Goal: Information Seeking & Learning: Learn about a topic

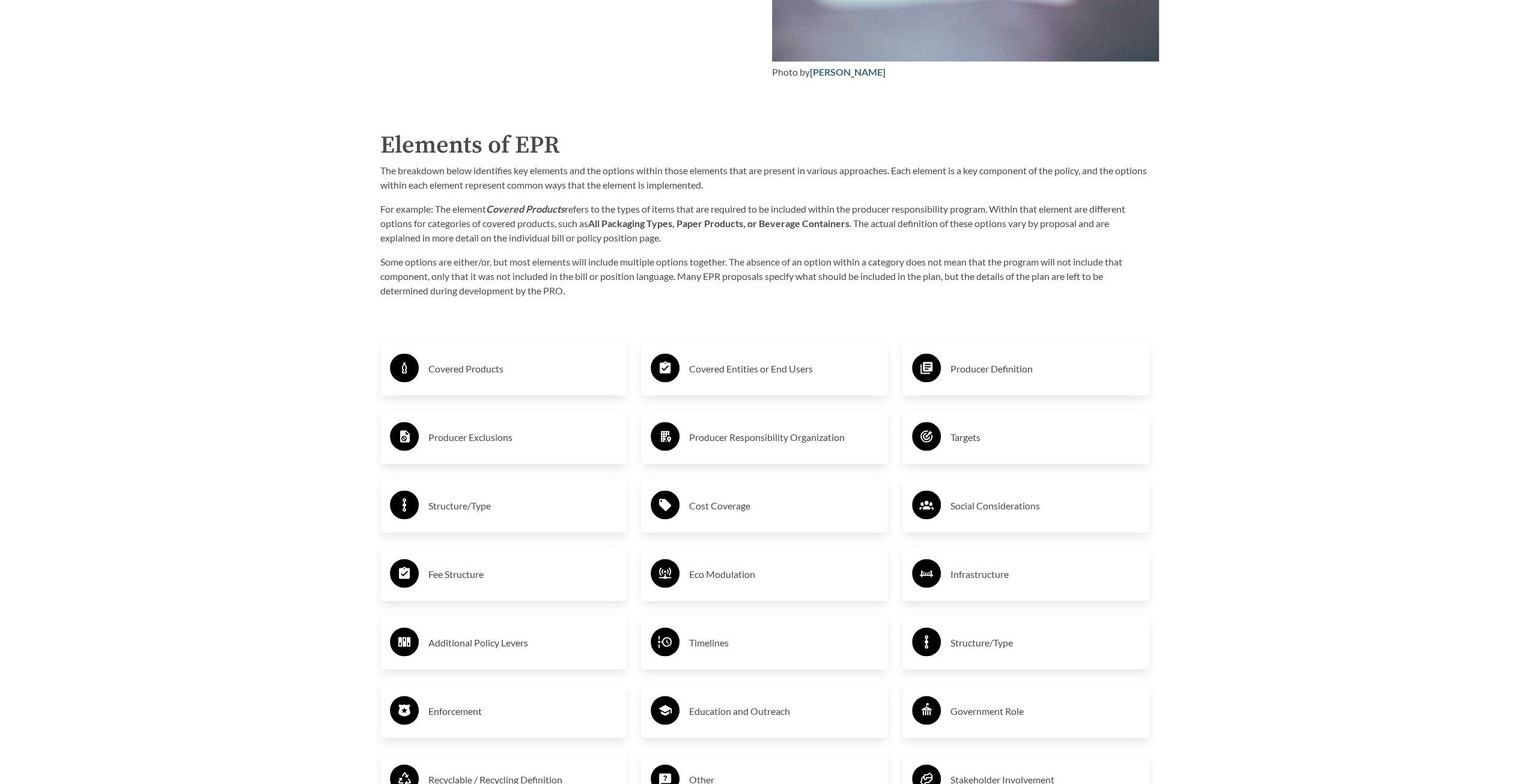
scroll to position [1983, 0]
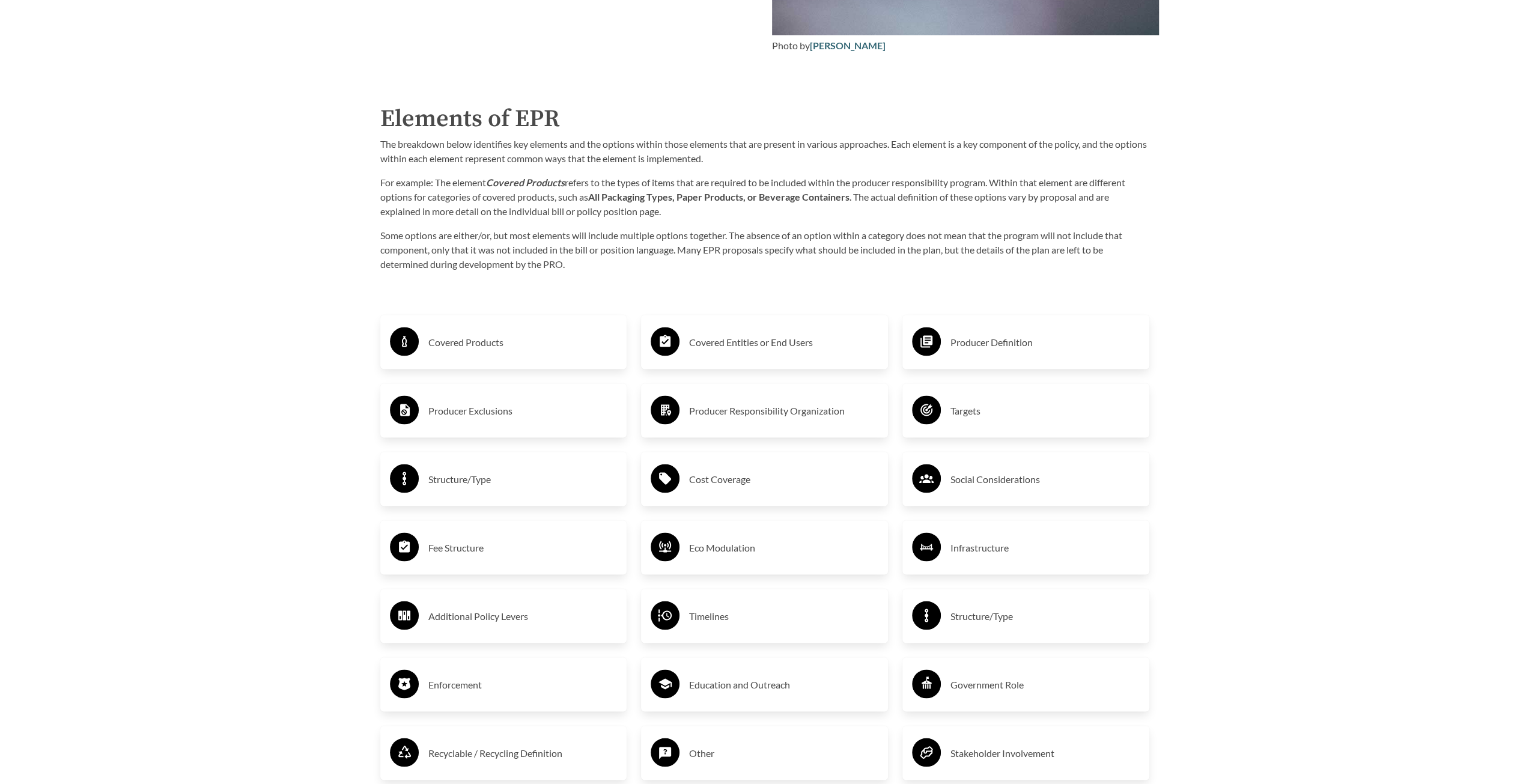
click at [482, 344] on h3 "Covered Products" at bounding box center [524, 341] width 190 height 20
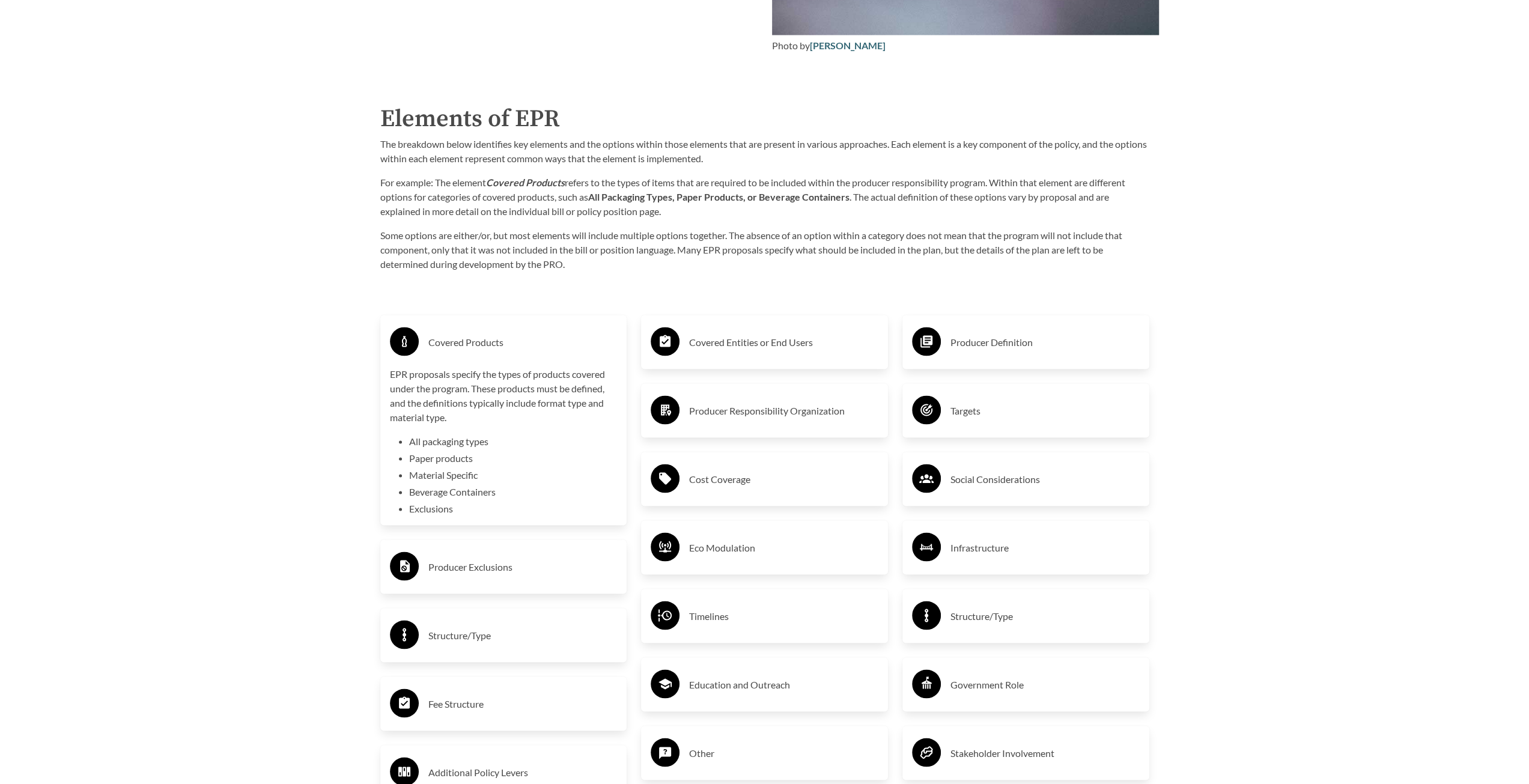
click at [697, 343] on h3 "Covered Entities or End Users" at bounding box center [784, 341] width 190 height 20
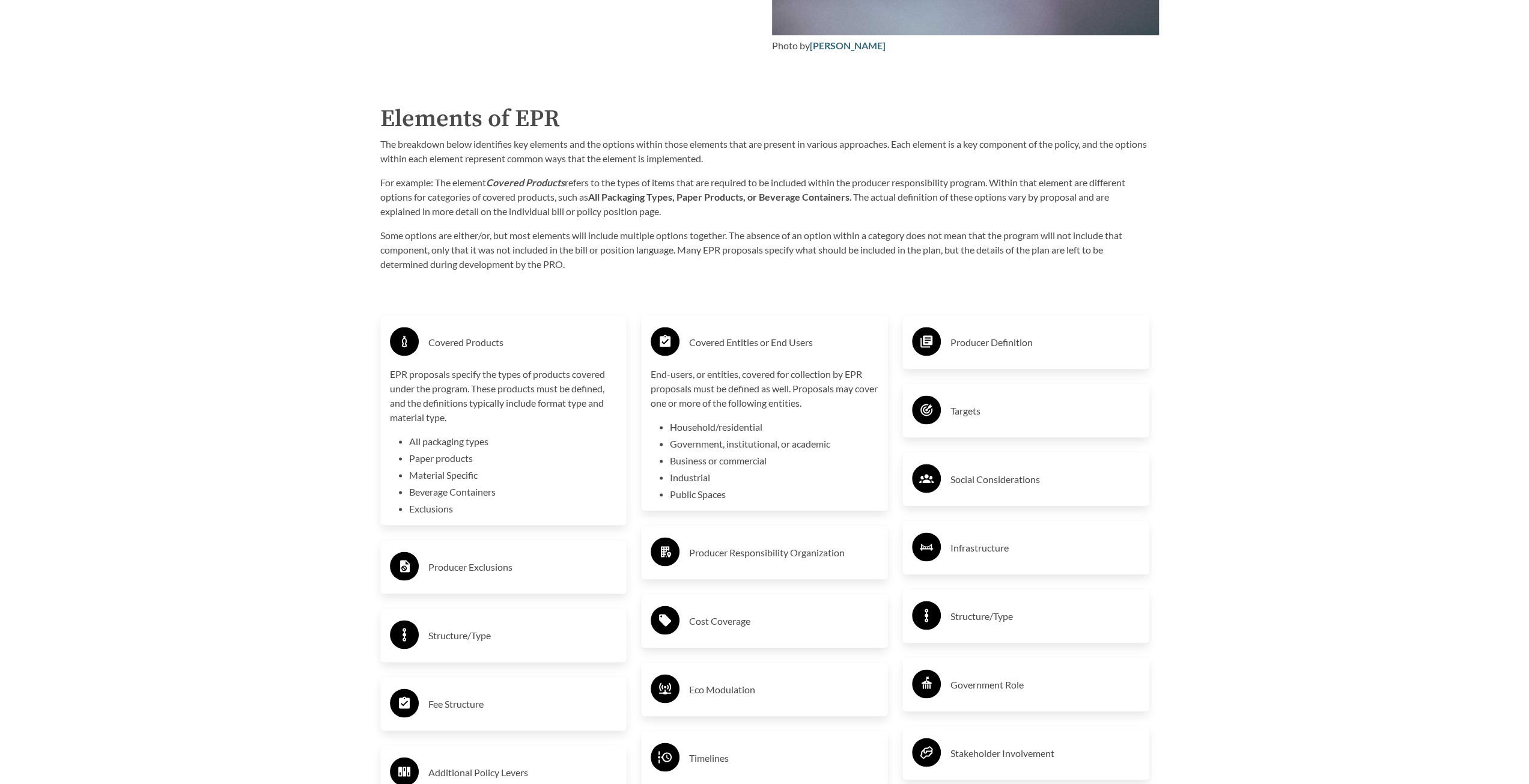
click at [1054, 352] on h3 "Producer Definition" at bounding box center [1045, 341] width 190 height 20
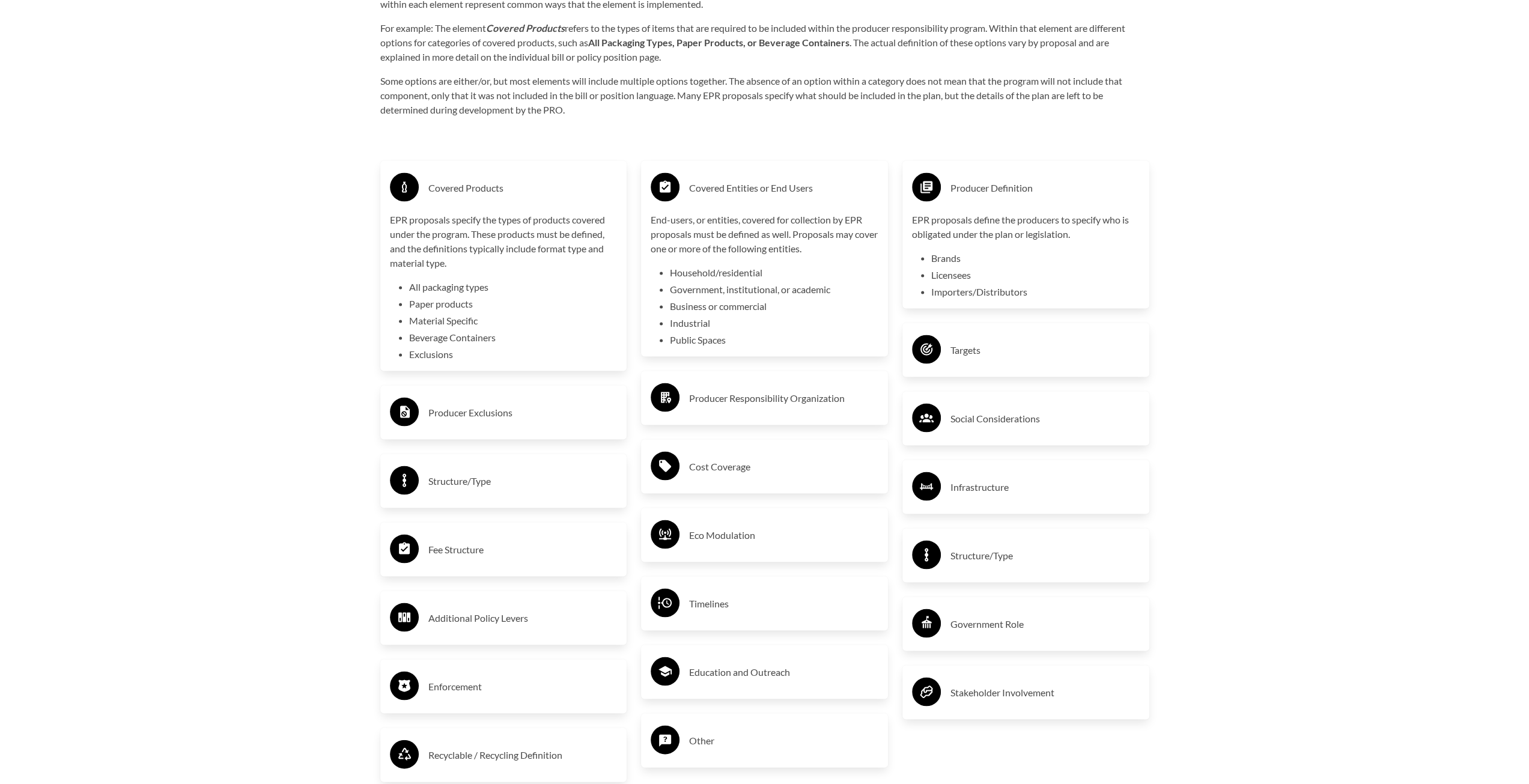
scroll to position [2103, 0]
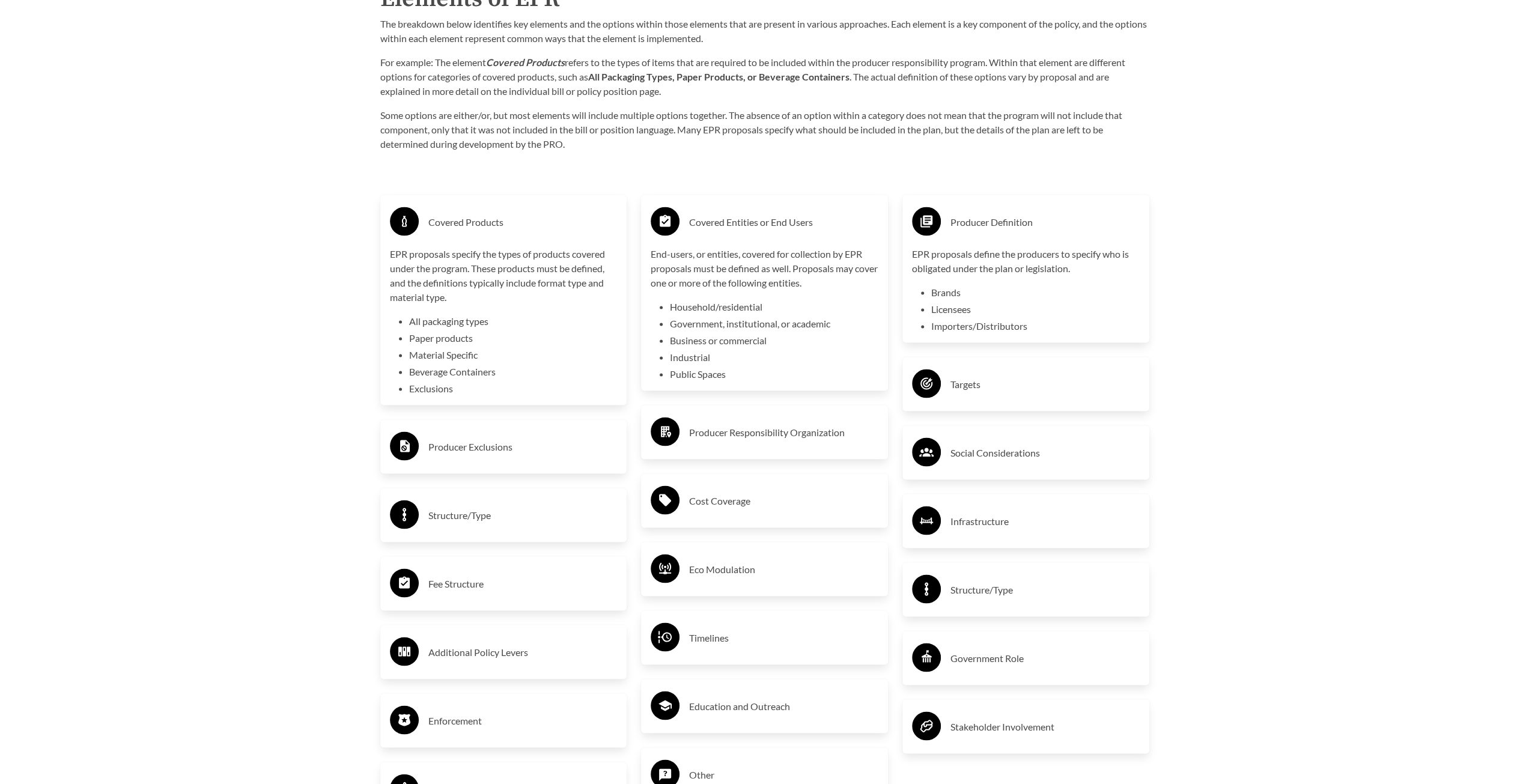
click at [1045, 359] on div "Targets" at bounding box center [1026, 384] width 247 height 54
click at [1039, 367] on div "Targets" at bounding box center [1026, 384] width 247 height 54
click at [1032, 383] on h3 "Targets" at bounding box center [1045, 384] width 190 height 20
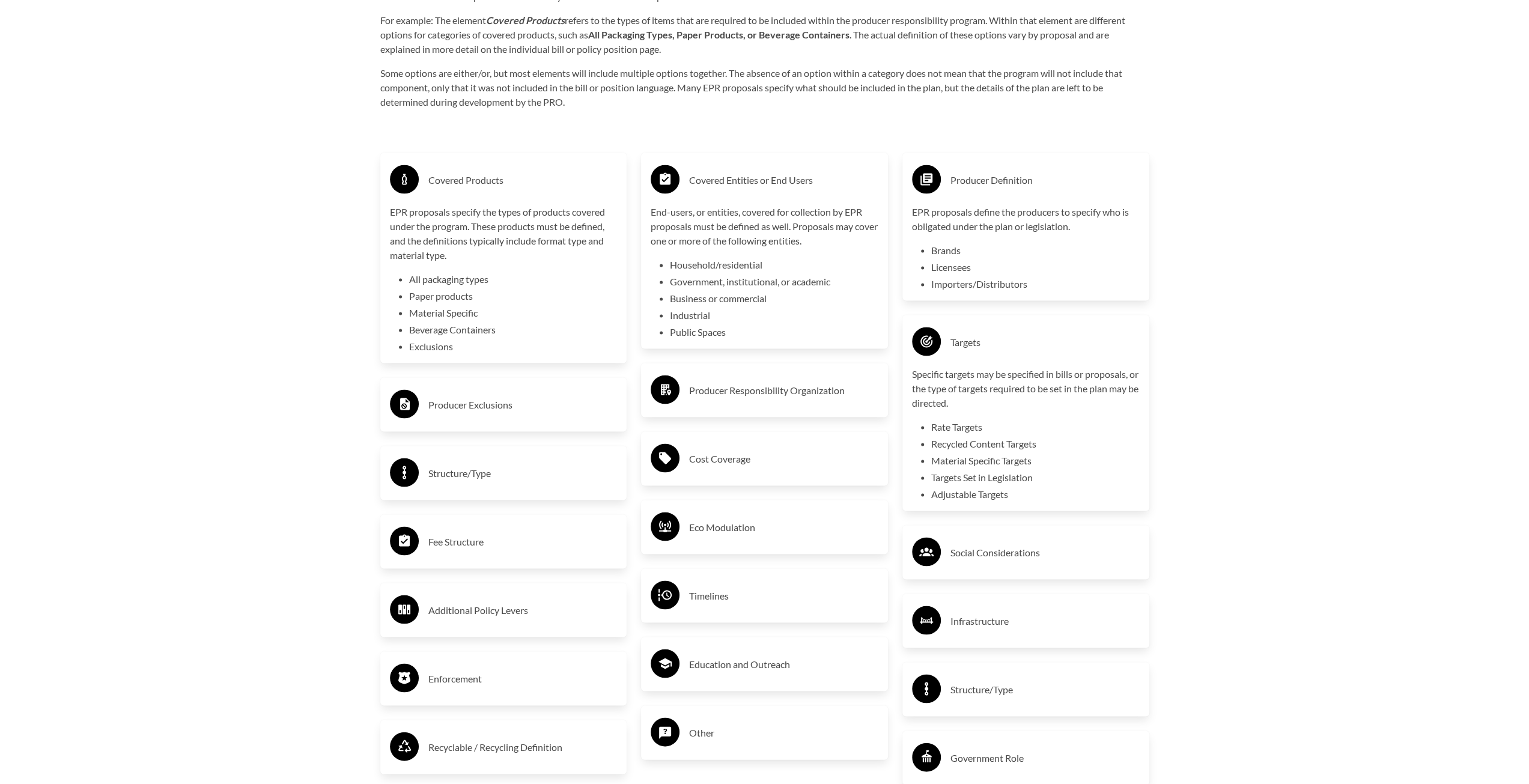
scroll to position [2163, 0]
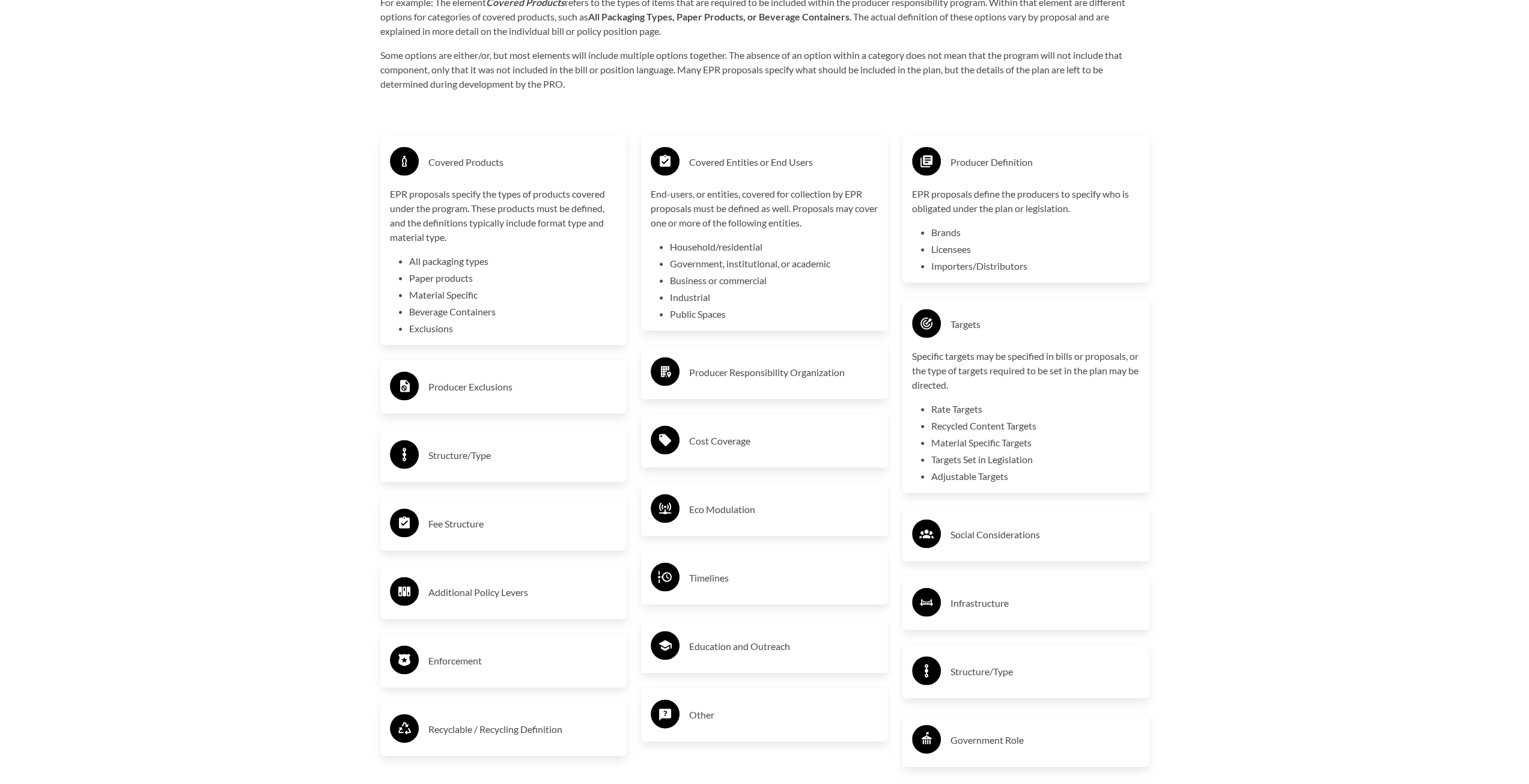
click at [838, 365] on h3 "Producer Responsibility Organization" at bounding box center [784, 372] width 190 height 20
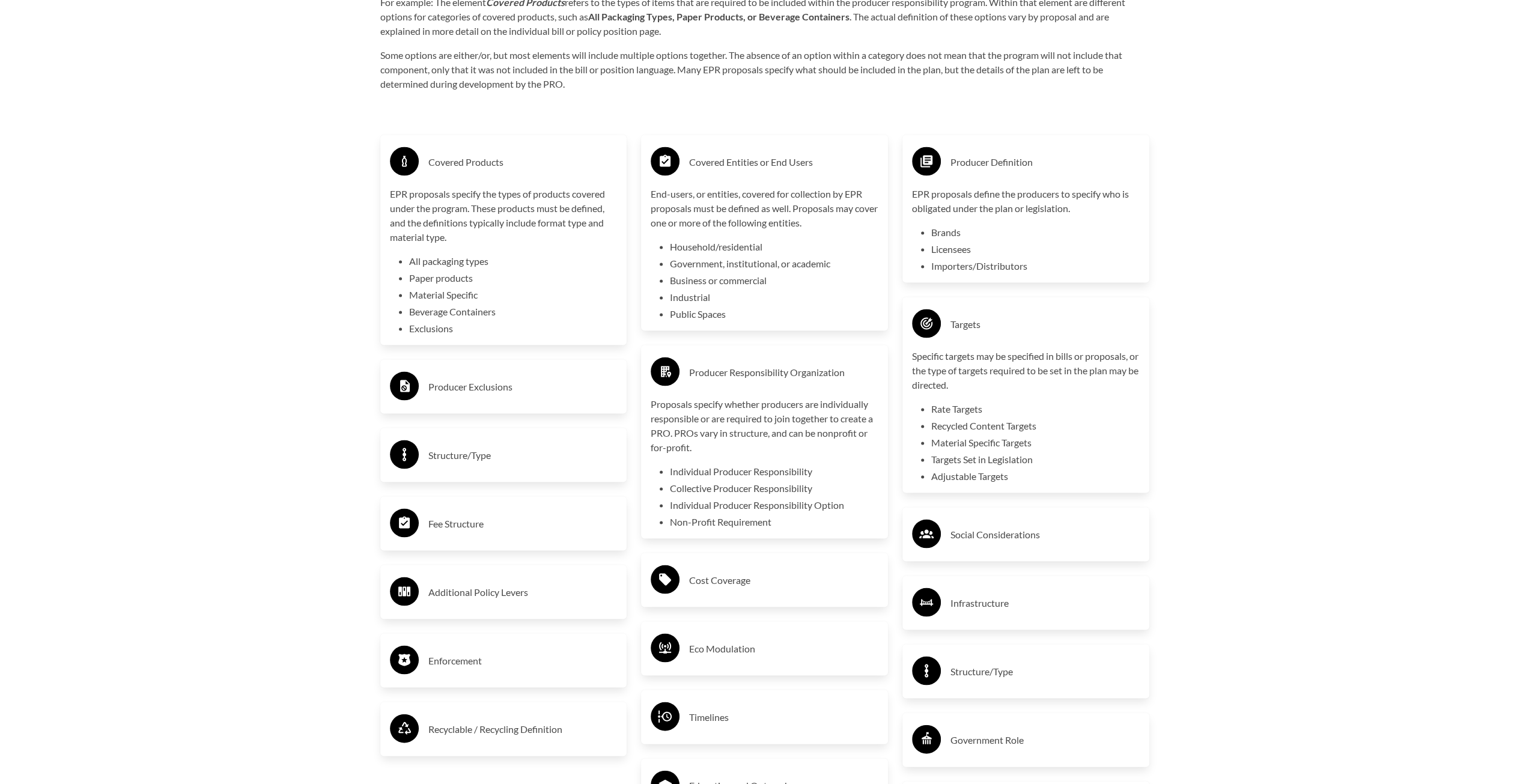
click at [568, 394] on h3 "Producer Exclusions" at bounding box center [524, 386] width 190 height 20
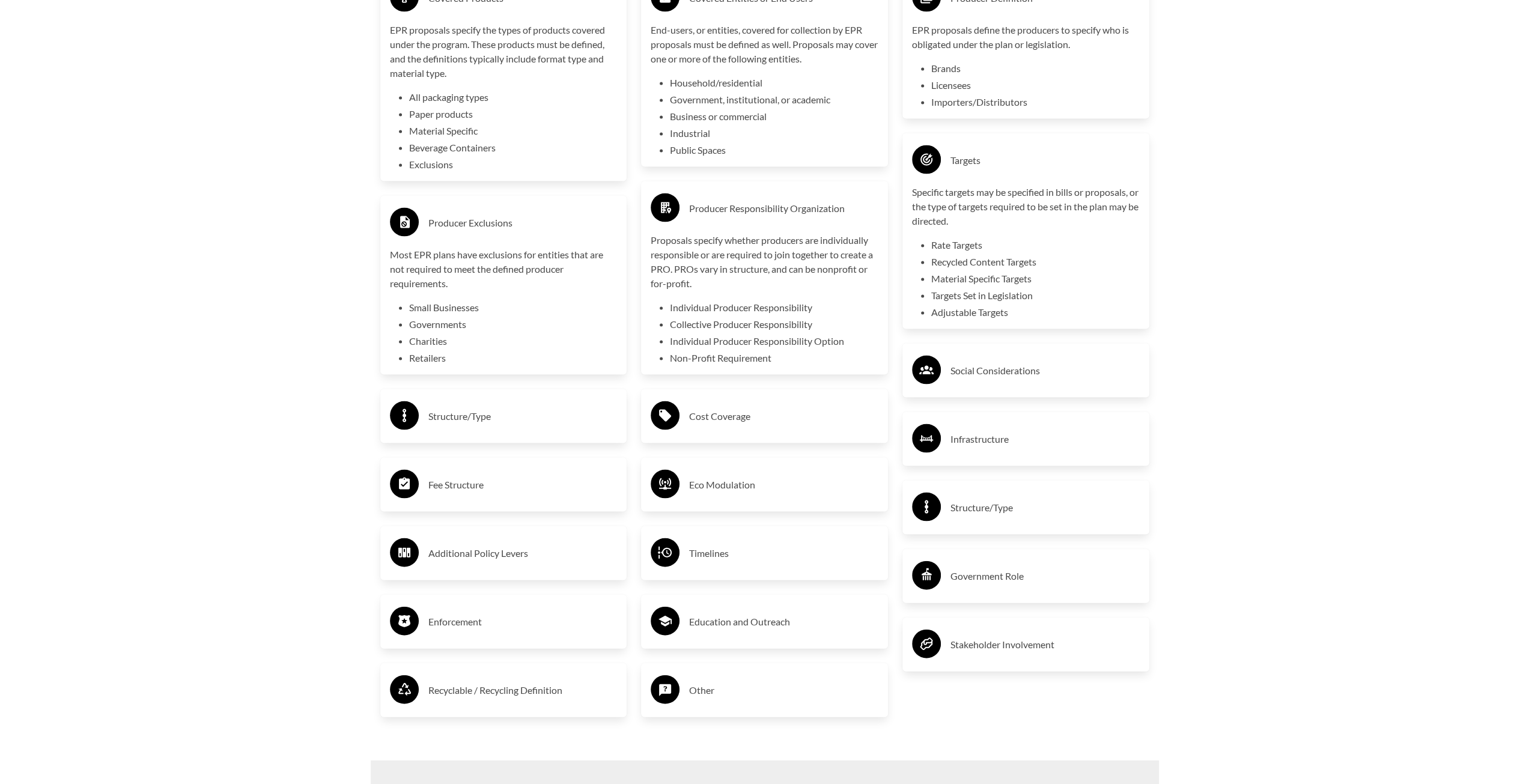
scroll to position [2403, 0]
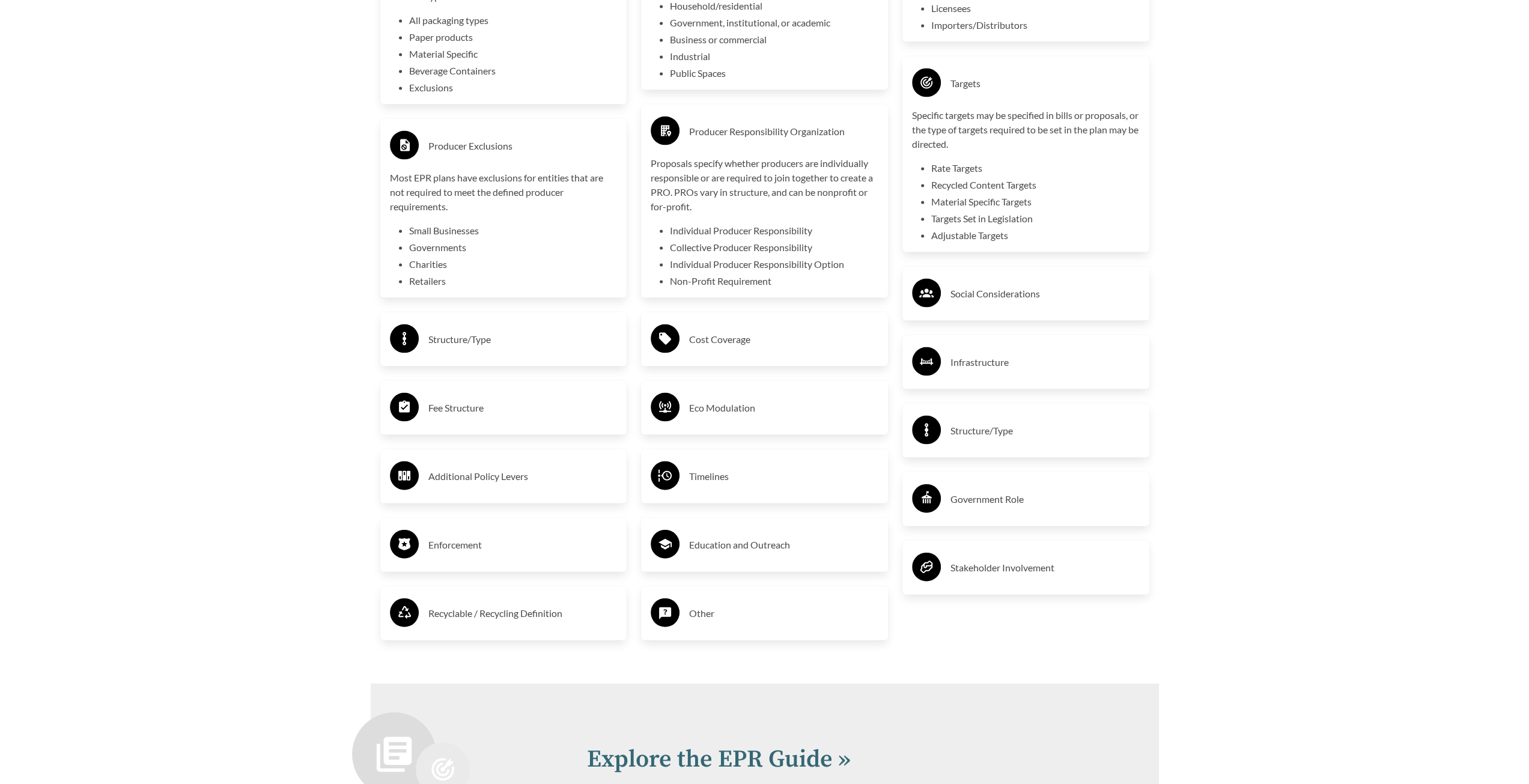
click at [564, 352] on div "Structure/Type" at bounding box center [503, 339] width 228 height 34
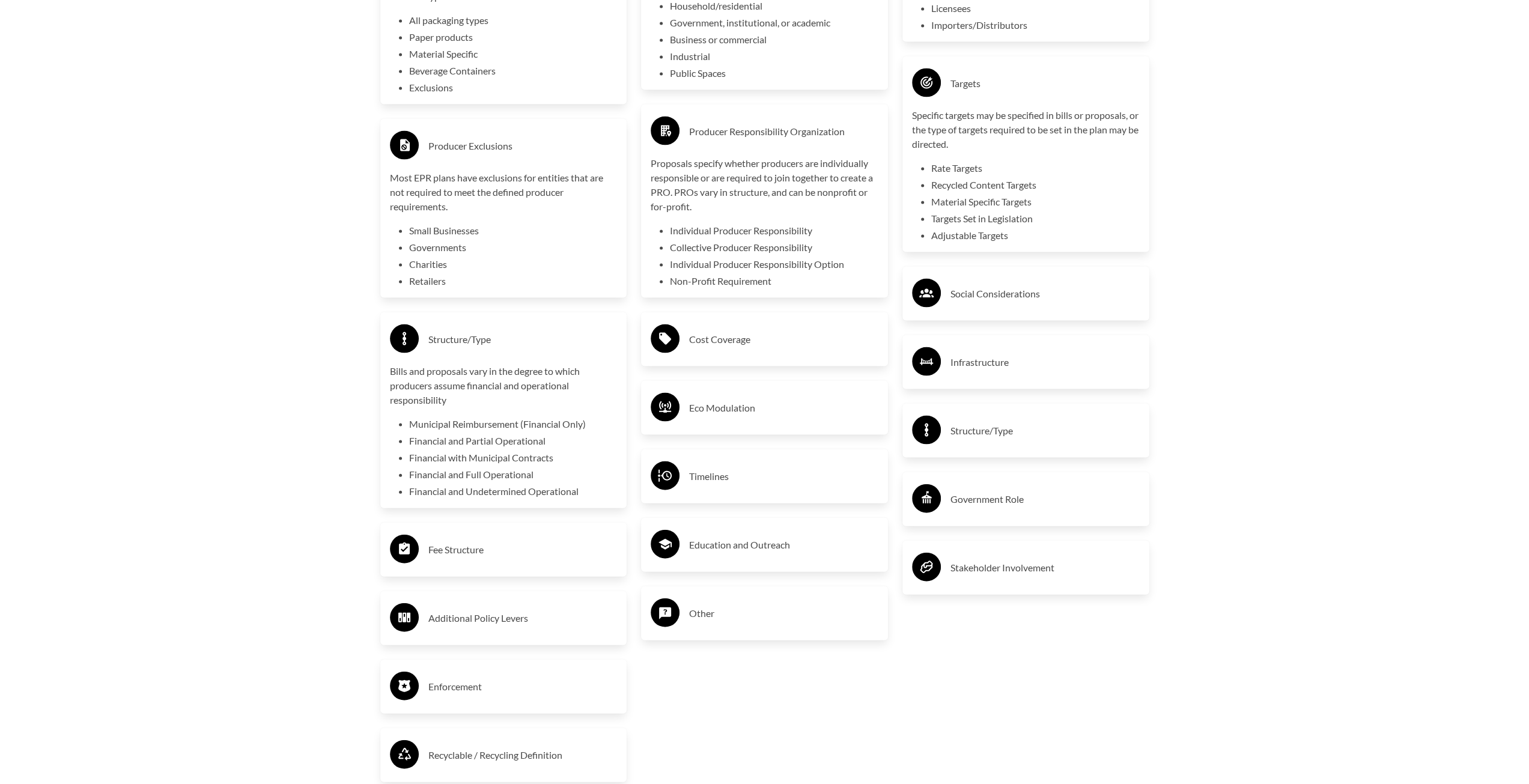
click at [671, 356] on div at bounding box center [665, 340] width 29 height 33
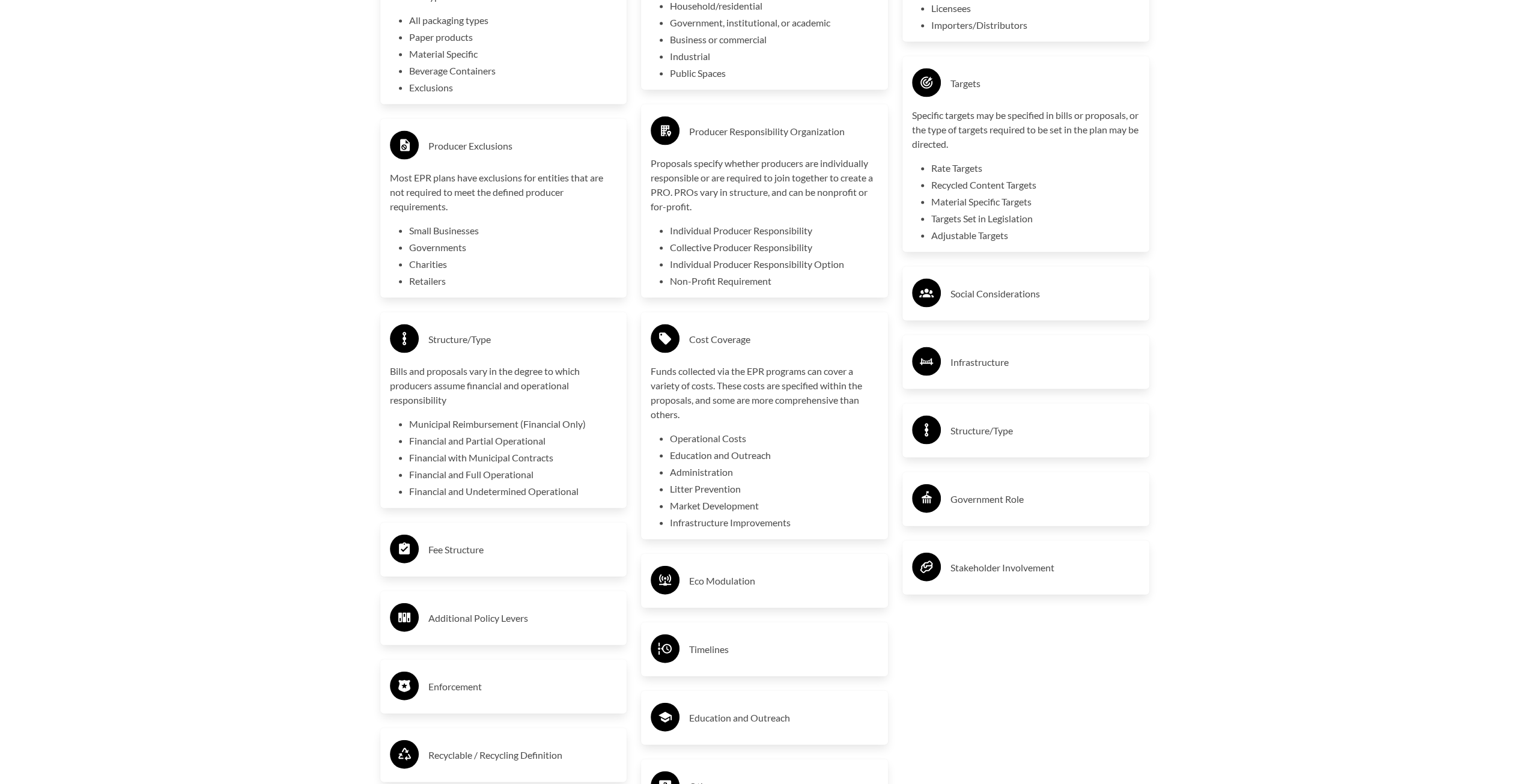
click at [924, 307] on div at bounding box center [926, 295] width 29 height 33
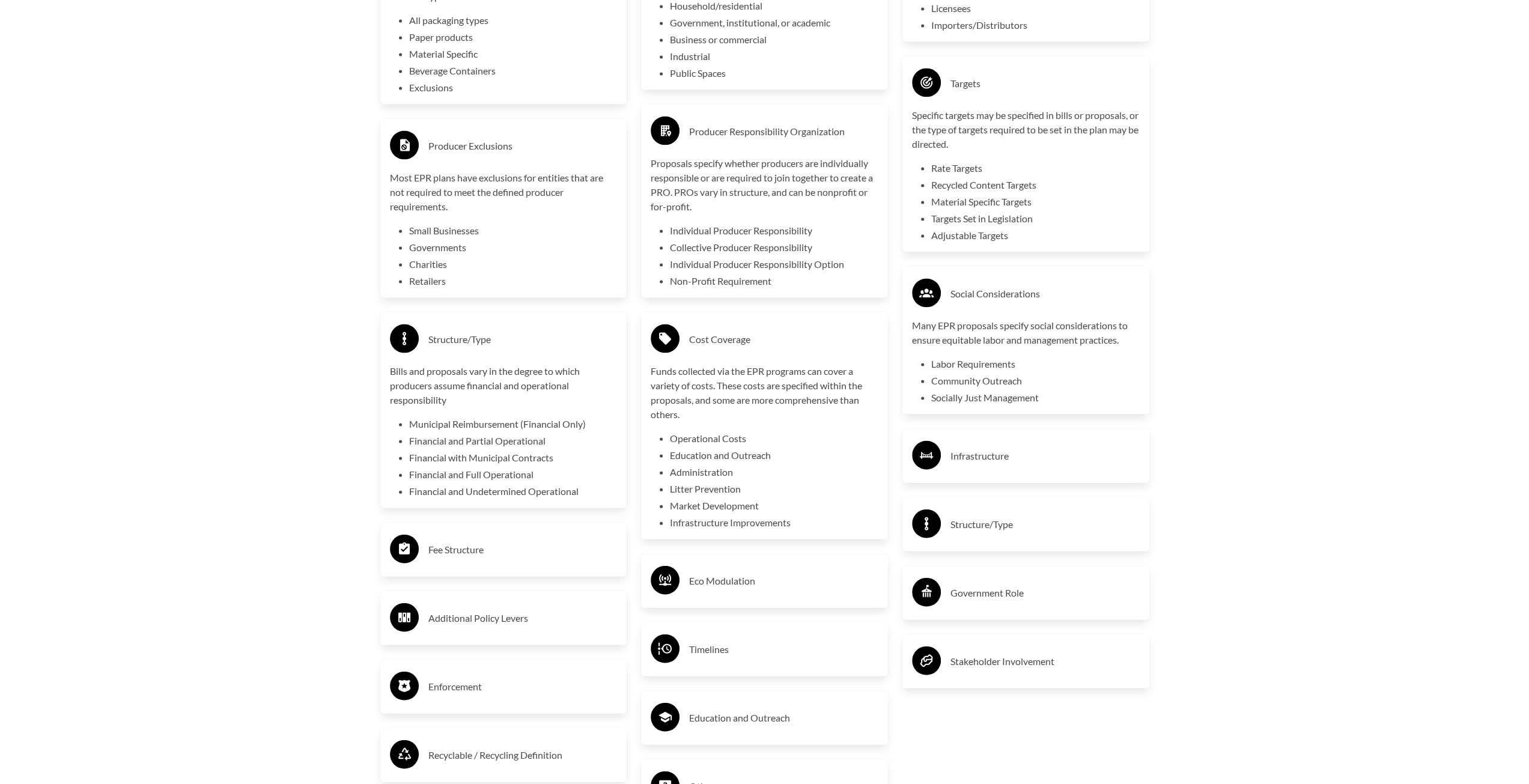
click at [973, 429] on div "Producer Definition EPR proposals define the producers to specify who is obliga…" at bounding box center [1026, 353] width 261 height 963
click at [969, 457] on h3 "Infrastructure" at bounding box center [1045, 456] width 190 height 20
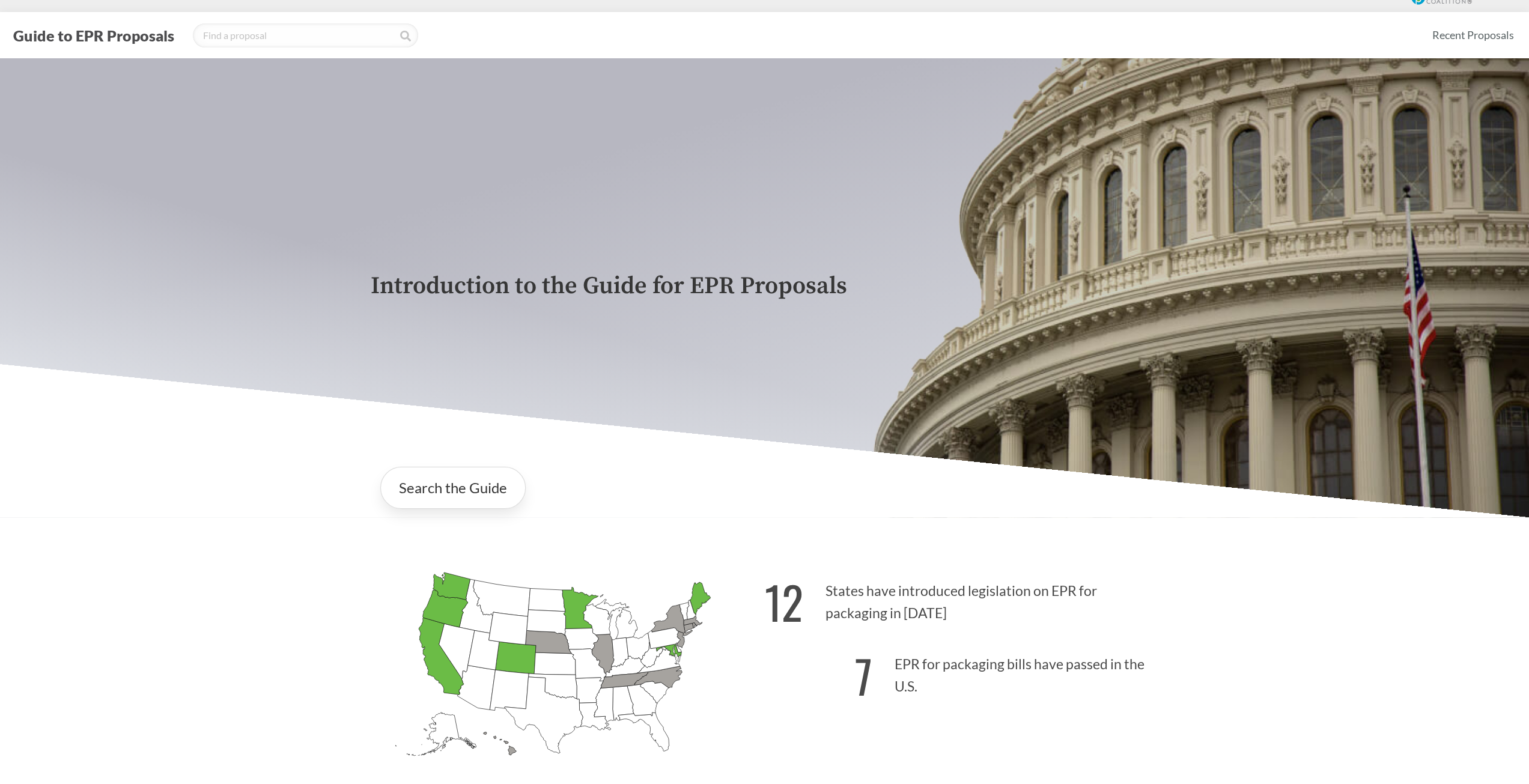
scroll to position [0, 0]
